Goal: Transaction & Acquisition: Purchase product/service

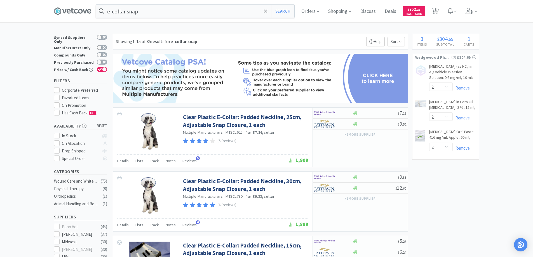
select select "2"
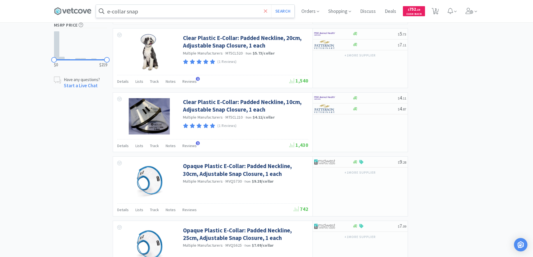
click at [265, 11] on icon at bounding box center [266, 11] width 4 height 6
click at [437, 9] on span "3" at bounding box center [436, 9] width 2 height 22
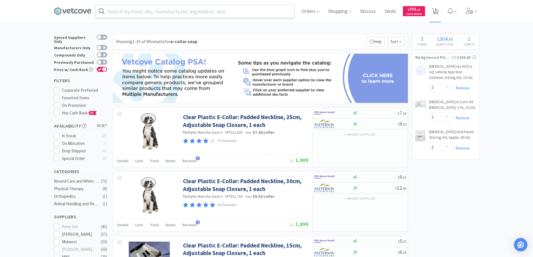
select select "2"
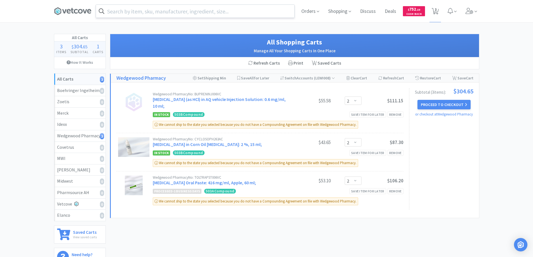
click at [125, 9] on input "text" at bounding box center [195, 11] width 198 height 13
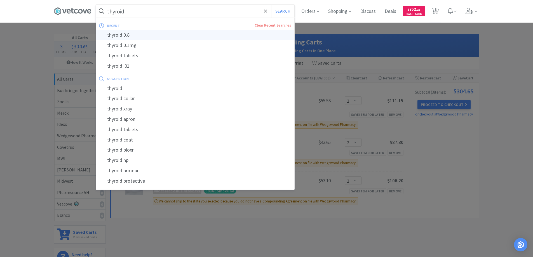
click at [117, 36] on div "thyroid 0.8" at bounding box center [195, 35] width 198 height 10
type input "thyroid 0.8"
select select "2"
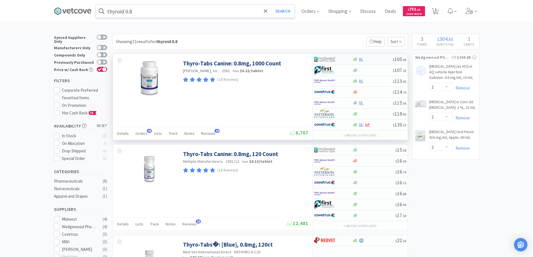
click at [344, 58] on div at bounding box center [329, 60] width 31 height 10
select select "1"
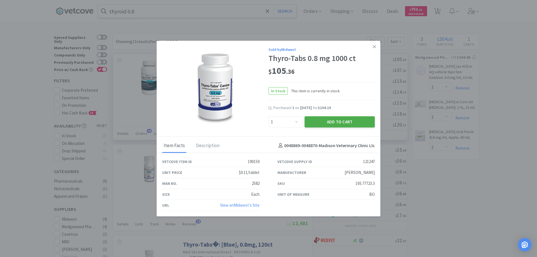
click at [321, 121] on button "Add to Cart" at bounding box center [340, 121] width 70 height 11
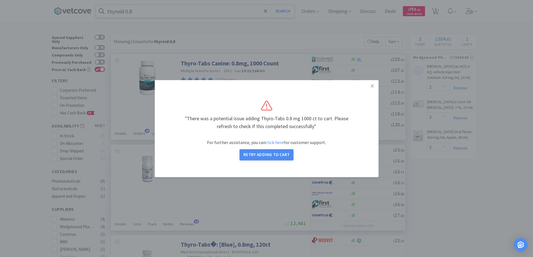
select select "1"
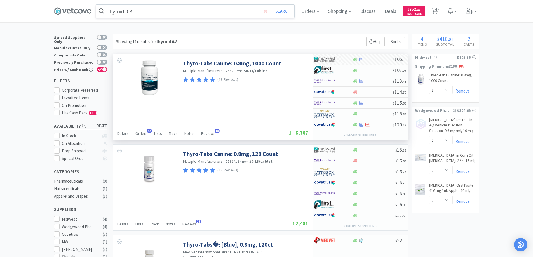
click at [267, 10] on icon at bounding box center [265, 10] width 3 height 3
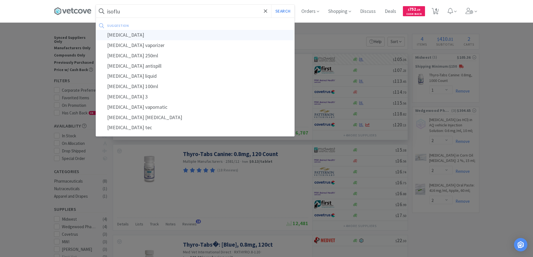
click at [118, 34] on div "[MEDICAL_DATA]" at bounding box center [195, 35] width 198 height 10
type input "[MEDICAL_DATA]"
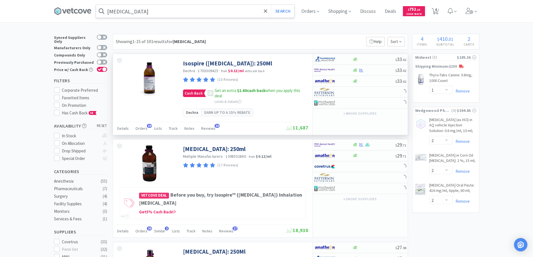
click at [208, 92] on icon at bounding box center [210, 93] width 4 height 4
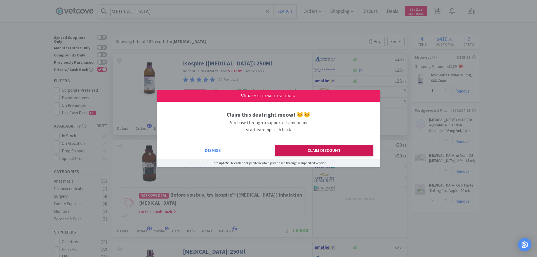
click at [306, 155] on button "Claim Discount" at bounding box center [324, 150] width 99 height 11
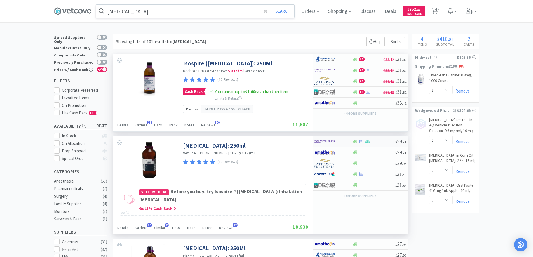
click at [344, 142] on div at bounding box center [329, 142] width 31 height 10
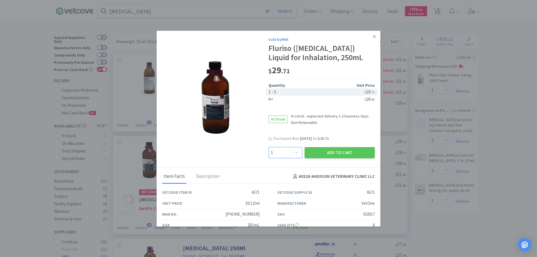
click at [293, 152] on select "Enter Quantity 1 2 3 4 5 6 7 8 9 10 11 12 13 14 15 16 17 18 19 20 Enter Quantity" at bounding box center [286, 152] width 34 height 11
select select "5"
click at [269, 147] on select "Enter Quantity 1 2 3 4 5 6 7 8 9 10 11 12 13 14 15 16 17 18 19 20 Enter Quantity" at bounding box center [286, 152] width 34 height 11
click at [330, 150] on button "Add to Cart" at bounding box center [340, 152] width 70 height 11
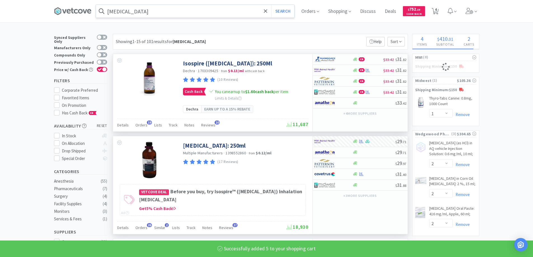
select select "5"
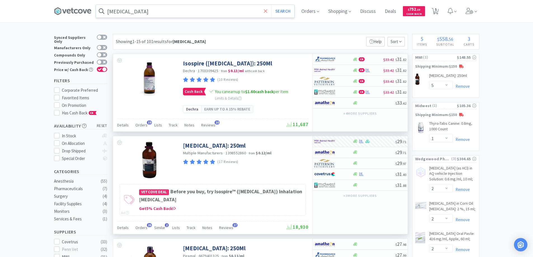
click at [267, 11] on icon at bounding box center [265, 10] width 3 height 3
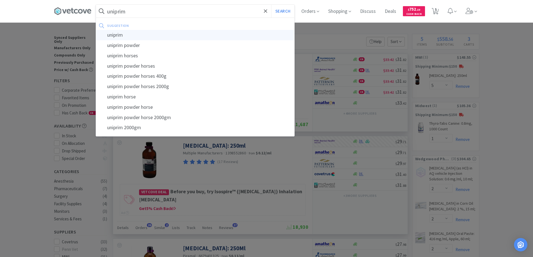
type input "uniprim"
click at [117, 35] on div "uniprim" at bounding box center [195, 35] width 198 height 10
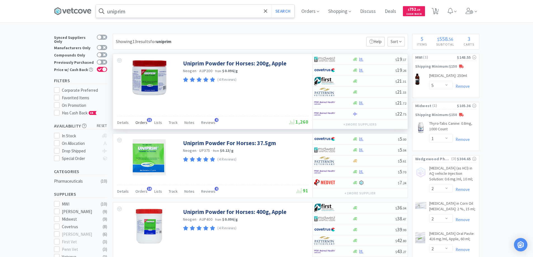
click at [148, 119] on span "21" at bounding box center [149, 120] width 5 height 4
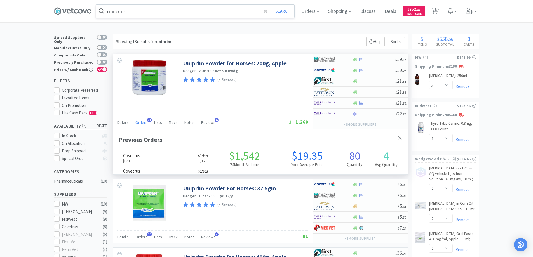
scroll to position [150, 295]
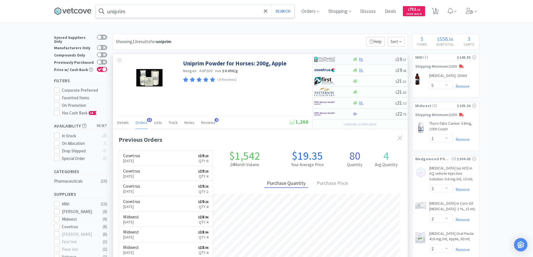
click at [344, 60] on div at bounding box center [329, 60] width 31 height 10
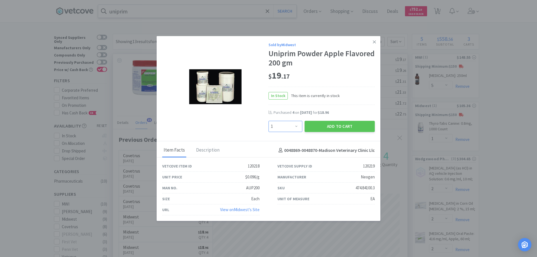
click at [296, 126] on select "Enter Quantity 1 2 3 4 5 6 7 8 9 10 11 12 13 14 15 16 17 18 19 20 Enter Quantity" at bounding box center [286, 126] width 34 height 11
select select "4"
click at [269, 121] on select "Enter Quantity 1 2 3 4 5 6 7 8 9 10 11 12 13 14 15 16 17 18 19 20 Enter Quantity" at bounding box center [286, 126] width 34 height 11
click at [322, 124] on button "Add to Cart" at bounding box center [340, 126] width 70 height 11
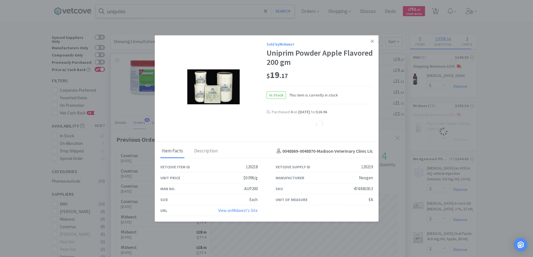
select select "4"
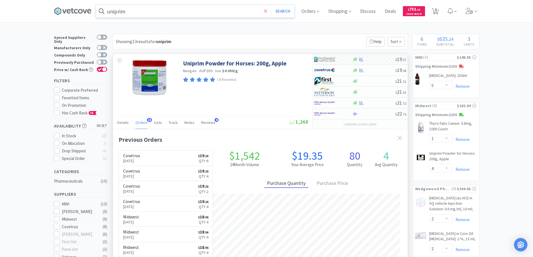
click at [266, 11] on icon at bounding box center [266, 11] width 4 height 6
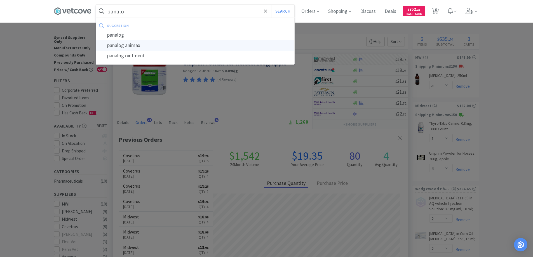
click at [126, 46] on div "panalog animax" at bounding box center [195, 45] width 198 height 10
type input "panalog animax"
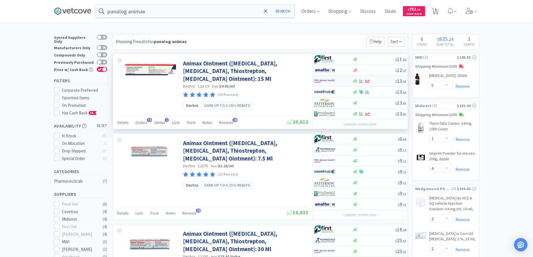
click at [345, 81] on div at bounding box center [333, 81] width 38 height 10
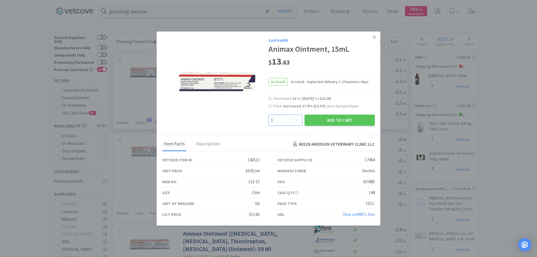
click at [296, 121] on select "Enter Quantity 1 2 3 4 5 6 7 8 9 10 11 12 13 14 15 16 17 18 19 20 Enter Quantity" at bounding box center [286, 120] width 34 height 11
select select "12"
click at [269, 115] on select "Enter Quantity 1 2 3 4 5 6 7 8 9 10 11 12 13 14 15 16 17 18 19 20 Enter Quantity" at bounding box center [286, 120] width 34 height 11
click at [328, 119] on button "Add to Cart" at bounding box center [340, 120] width 70 height 11
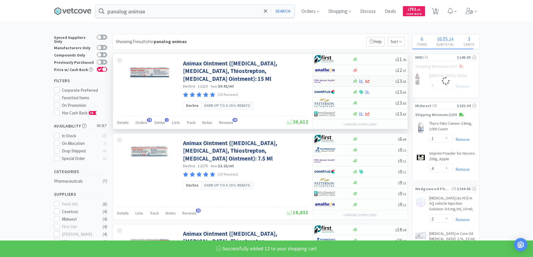
select select "12"
select select "5"
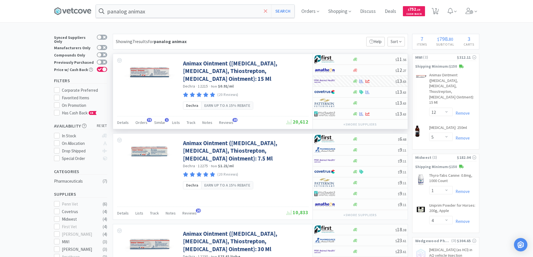
click at [267, 12] on icon at bounding box center [266, 11] width 4 height 6
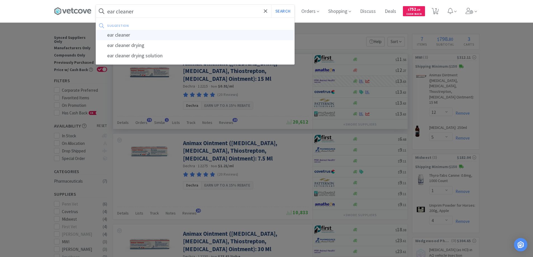
type input "ear cleaner"
click at [125, 36] on div "ear cleaner" at bounding box center [195, 35] width 198 height 10
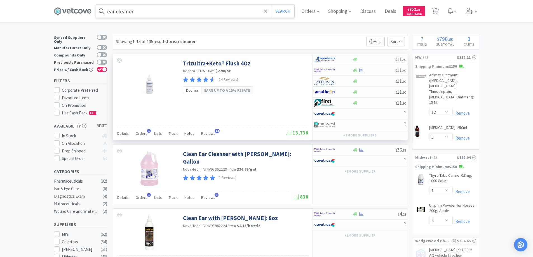
scroll to position [112, 0]
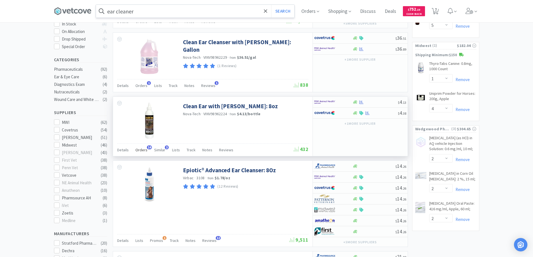
click at [147, 147] on span "14" at bounding box center [149, 147] width 5 height 4
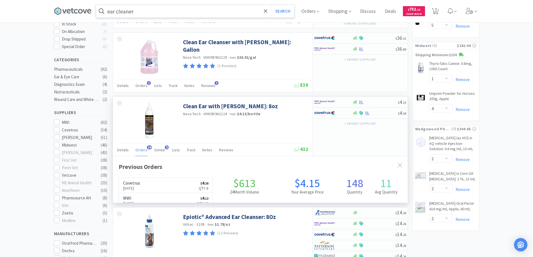
scroll to position [150, 295]
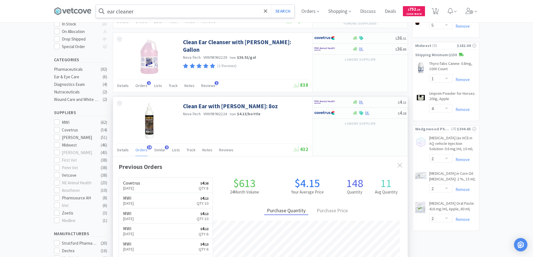
click at [147, 147] on span "14" at bounding box center [149, 147] width 5 height 4
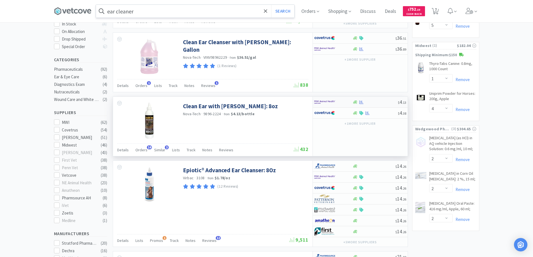
click at [337, 104] on div at bounding box center [329, 102] width 31 height 10
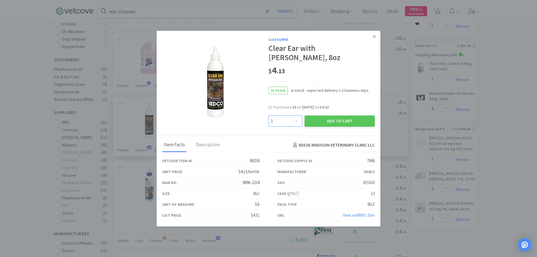
click at [297, 116] on select "Enter Quantity 1 2 3 4 5 6 7 8 9 10 11 12 13 14 15 16 17 18 19 20 Enter Quantity" at bounding box center [286, 121] width 34 height 11
select select "8"
click at [269, 116] on select "Enter Quantity 1 2 3 4 5 6 7 8 9 10 11 12 13 14 15 16 17 18 19 20 Enter Quantity" at bounding box center [286, 121] width 34 height 11
click at [326, 117] on button "Add to Cart" at bounding box center [340, 121] width 70 height 11
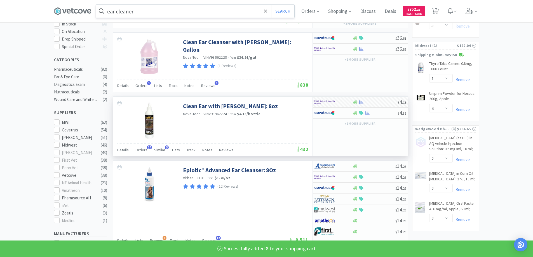
select select "8"
select select "5"
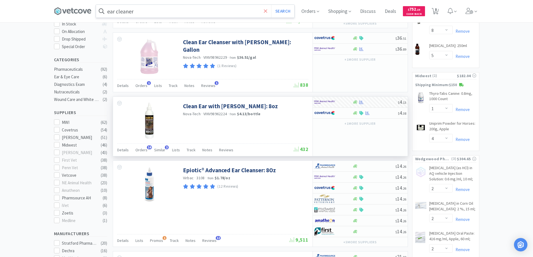
click at [264, 10] on span at bounding box center [265, 11] width 6 height 12
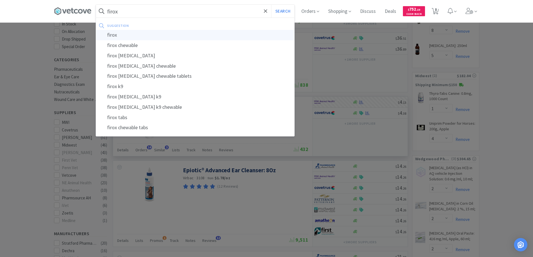
type input "firox"
click at [113, 34] on div "firox" at bounding box center [195, 35] width 198 height 10
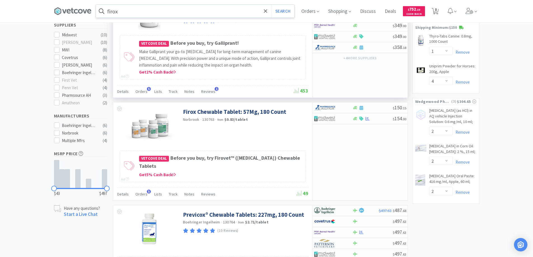
scroll to position [159, 0]
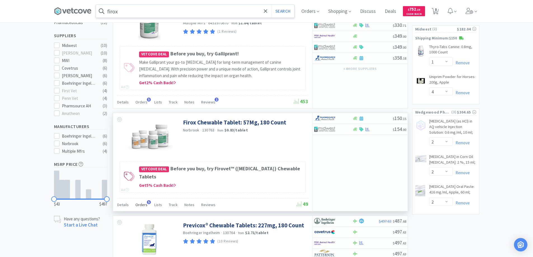
click at [147, 200] on span "5" at bounding box center [149, 202] width 4 height 4
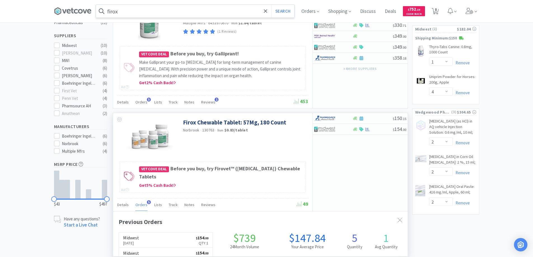
scroll to position [145, 295]
click at [147, 200] on span "5" at bounding box center [149, 202] width 4 height 4
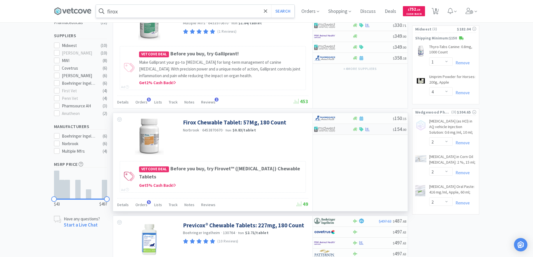
click at [349, 127] on div at bounding box center [333, 129] width 38 height 10
select select "1"
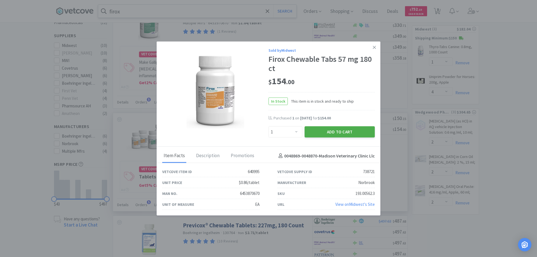
click at [332, 131] on button "Add to Cart" at bounding box center [340, 131] width 70 height 11
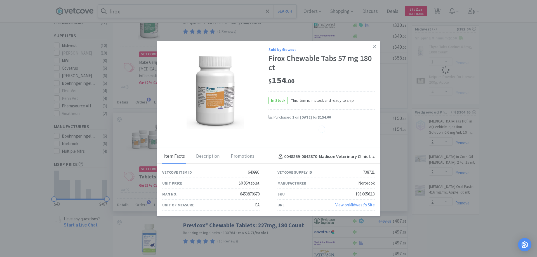
select select "1"
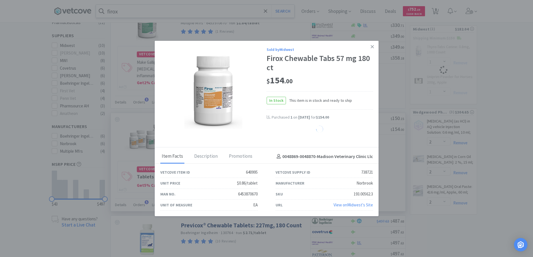
select select "4"
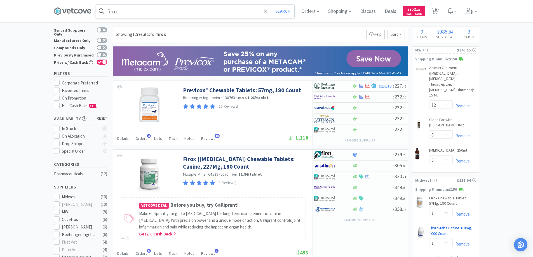
scroll to position [0, 0]
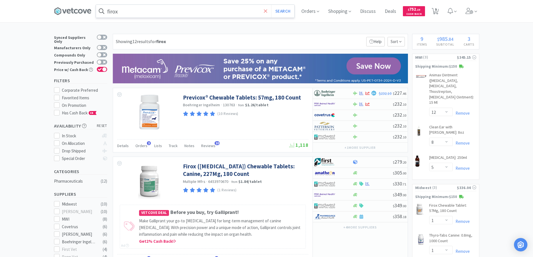
click at [267, 10] on icon at bounding box center [265, 10] width 3 height 3
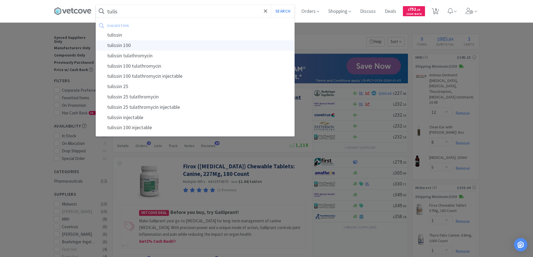
click at [117, 44] on div "tulissin 100" at bounding box center [195, 45] width 198 height 10
type input "tulissin 100"
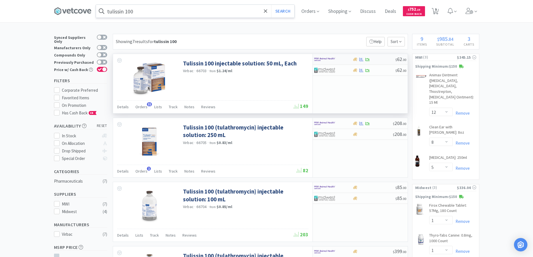
click at [342, 61] on div at bounding box center [329, 60] width 31 height 10
select select "1"
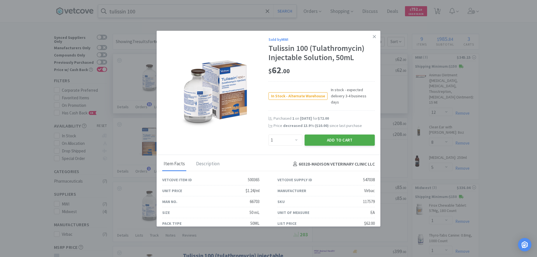
click at [325, 135] on button "Add to Cart" at bounding box center [340, 140] width 70 height 11
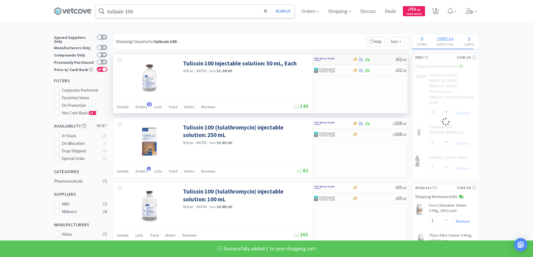
select select "1"
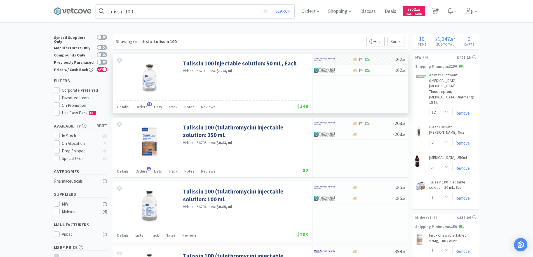
click at [267, 10] on icon at bounding box center [265, 10] width 3 height 3
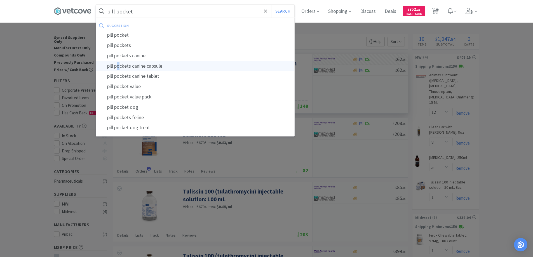
click at [121, 66] on div "pill pockets canine capsule" at bounding box center [195, 66] width 198 height 10
type input "pill pockets canine capsule"
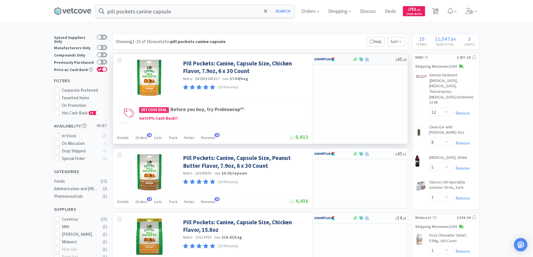
click at [341, 60] on div at bounding box center [329, 60] width 31 height 10
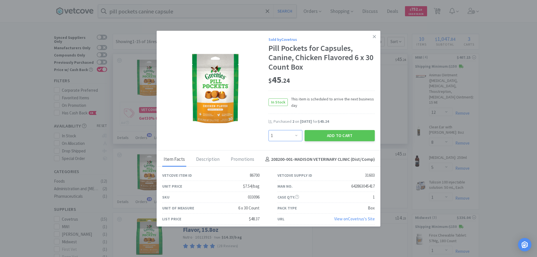
drag, startPoint x: 294, startPoint y: 135, endPoint x: 293, endPoint y: 131, distance: 3.6
click at [294, 135] on select "Enter Quantity 1 2 3 4 5 6 7 8 9 10 11 12 13 14 15 16 17 18 19 20 Enter Quantity" at bounding box center [286, 135] width 34 height 11
select select "2"
click at [269, 130] on select "Enter Quantity 1 2 3 4 5 6 7 8 9 10 11 12 13 14 15 16 17 18 19 20 Enter Quantity" at bounding box center [286, 135] width 34 height 11
click at [323, 134] on button "Add to Cart" at bounding box center [340, 135] width 70 height 11
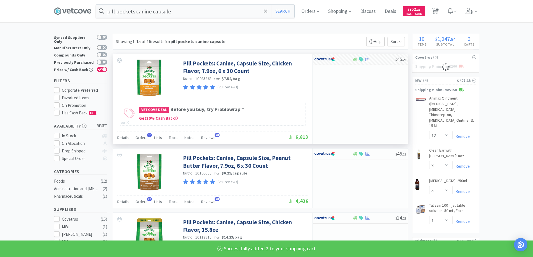
select select "2"
